Goal: Find specific page/section: Find specific page/section

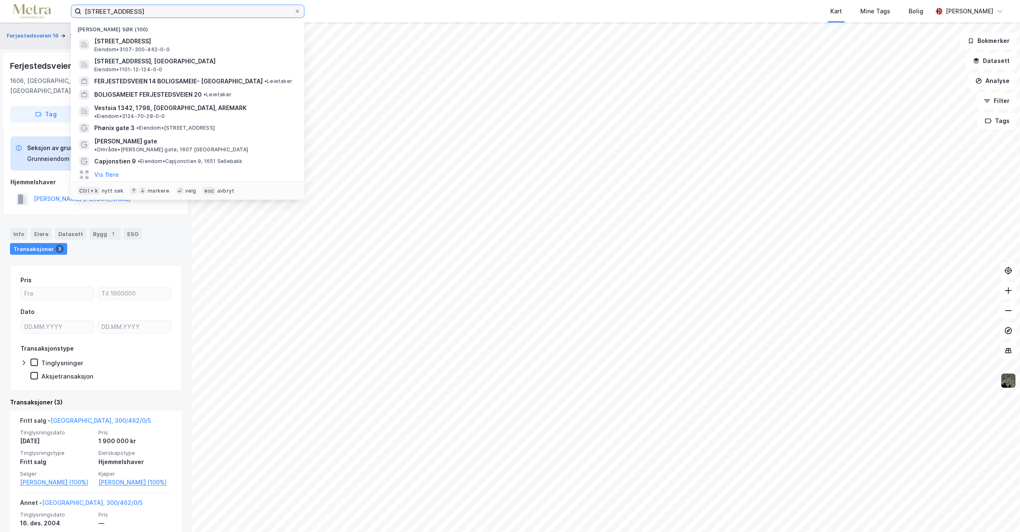
drag, startPoint x: 177, startPoint y: 10, endPoint x: -68, endPoint y: 9, distance: 245.5
click at [0, 9] on html "[STREET_ADDRESS], Fredrikstad Nylige søk (100) Ferjestedsveien 16, 1606, [GEOGR…" at bounding box center [510, 266] width 1020 height 532
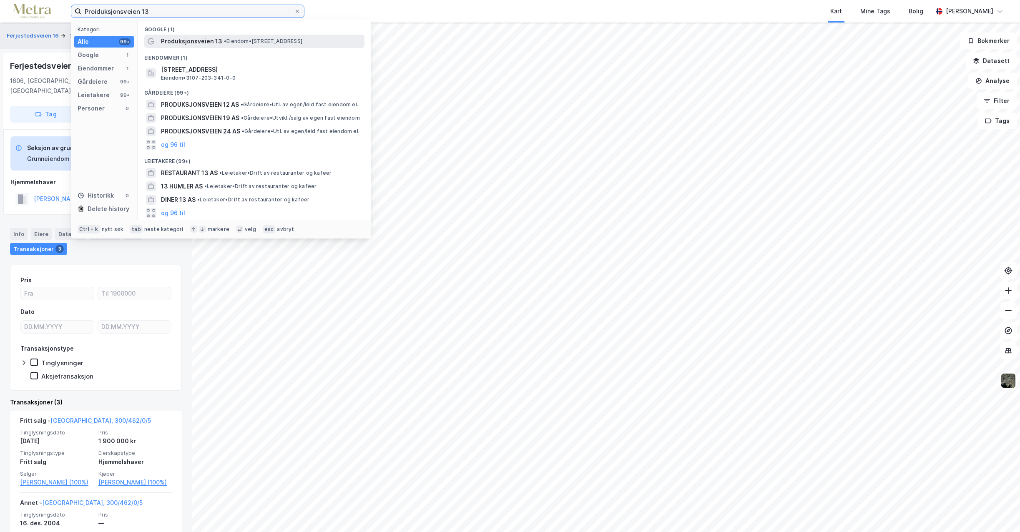
type input "Proiduksjonsveien 13"
click at [170, 43] on span "Produksjonsveien 13" at bounding box center [191, 41] width 61 height 10
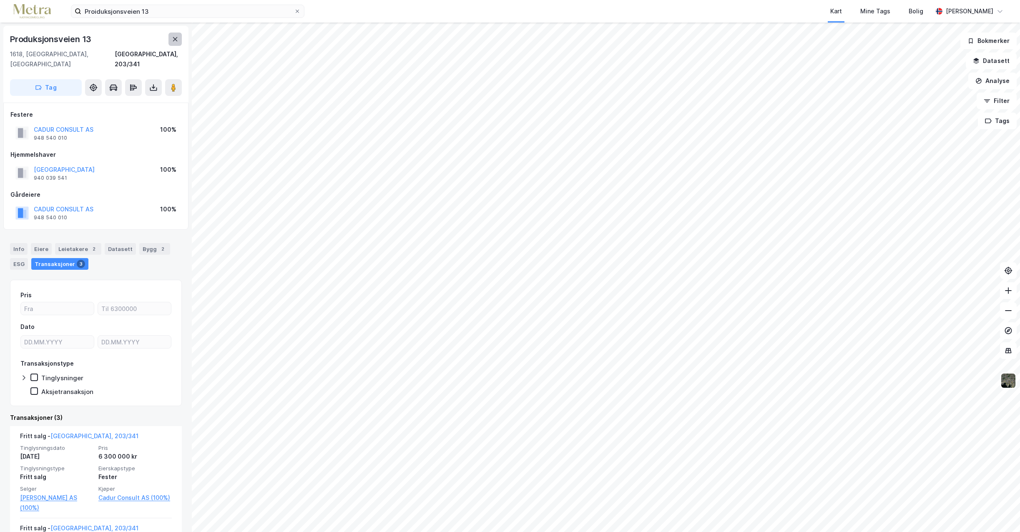
click at [171, 38] on button at bounding box center [174, 39] width 13 height 13
